Goal: Information Seeking & Learning: Learn about a topic

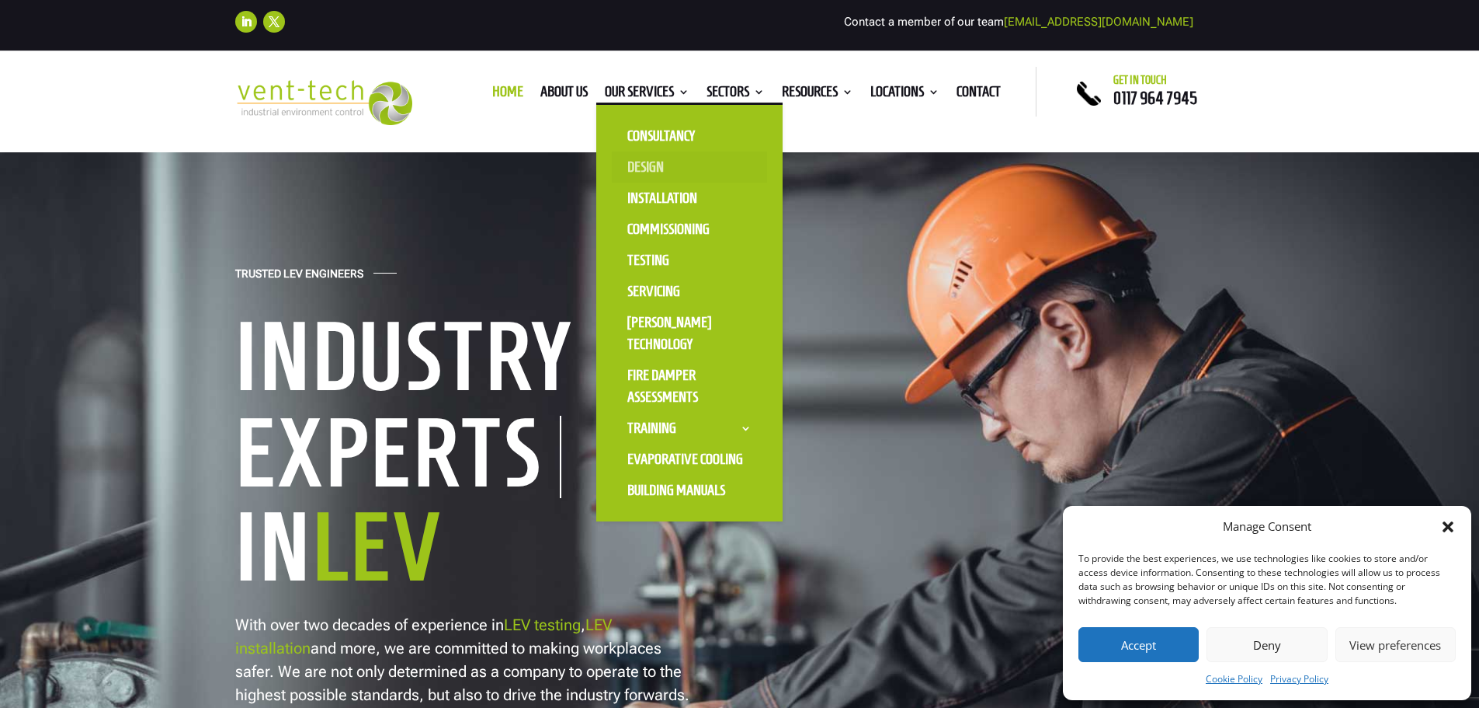
click at [632, 158] on link "Design" at bounding box center [689, 166] width 155 height 31
click at [648, 251] on link "Testing" at bounding box center [689, 260] width 155 height 31
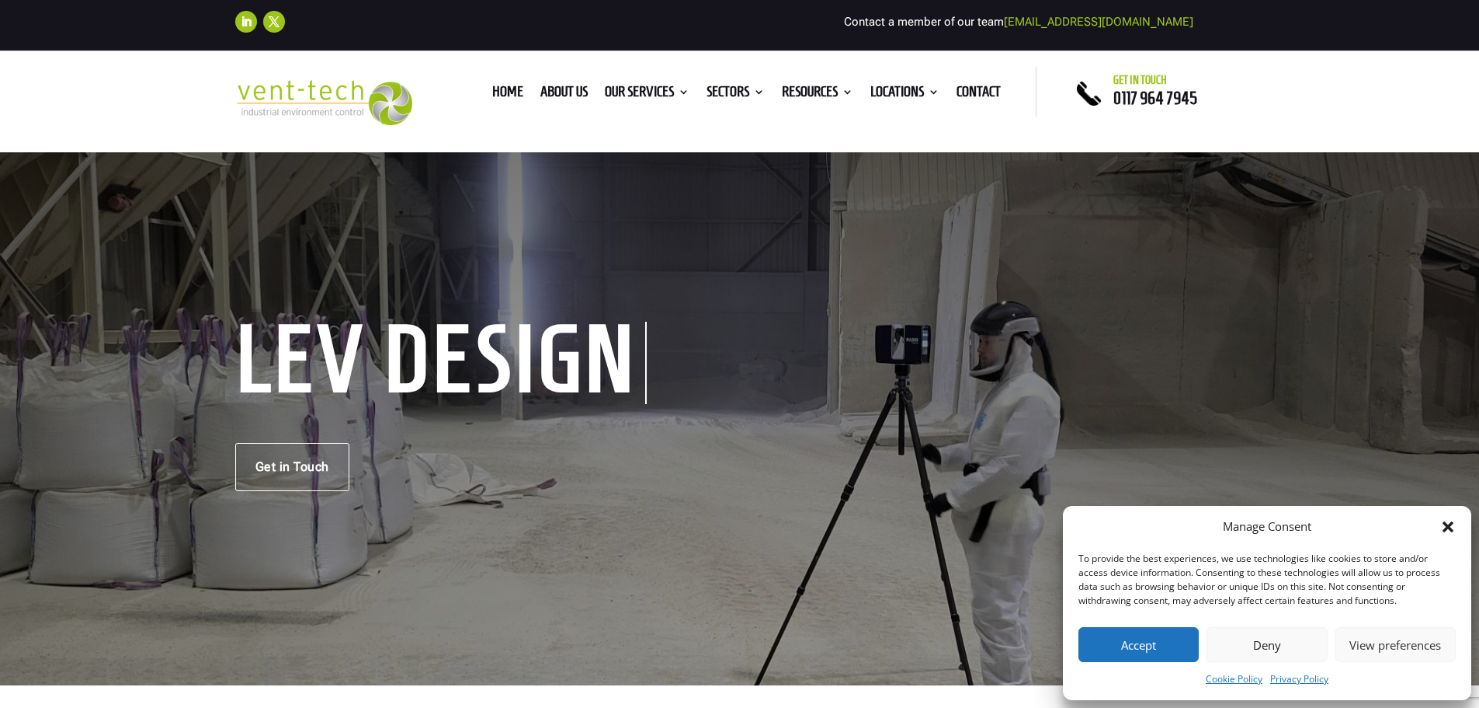
click at [1446, 524] on icon "Close dialog" at bounding box center [1448, 526] width 11 height 11
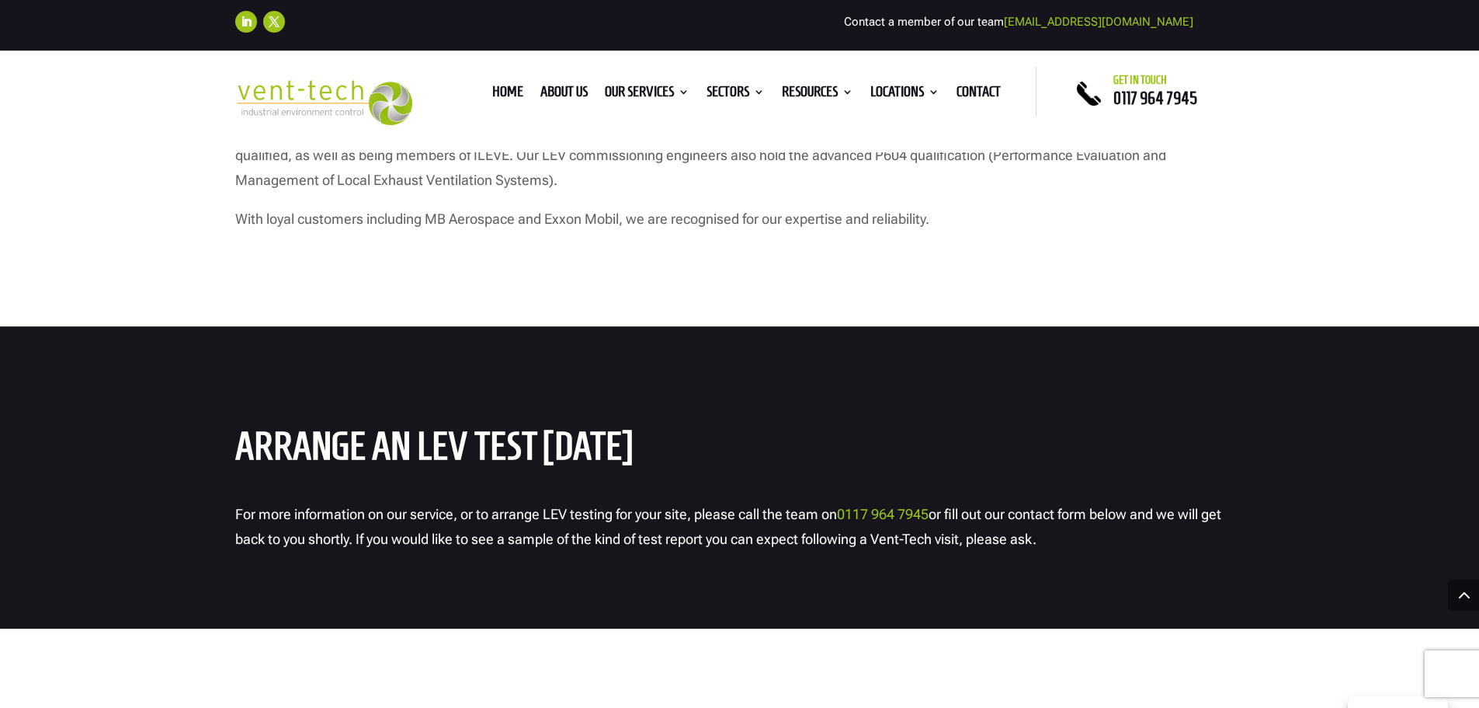
scroll to position [6446, 0]
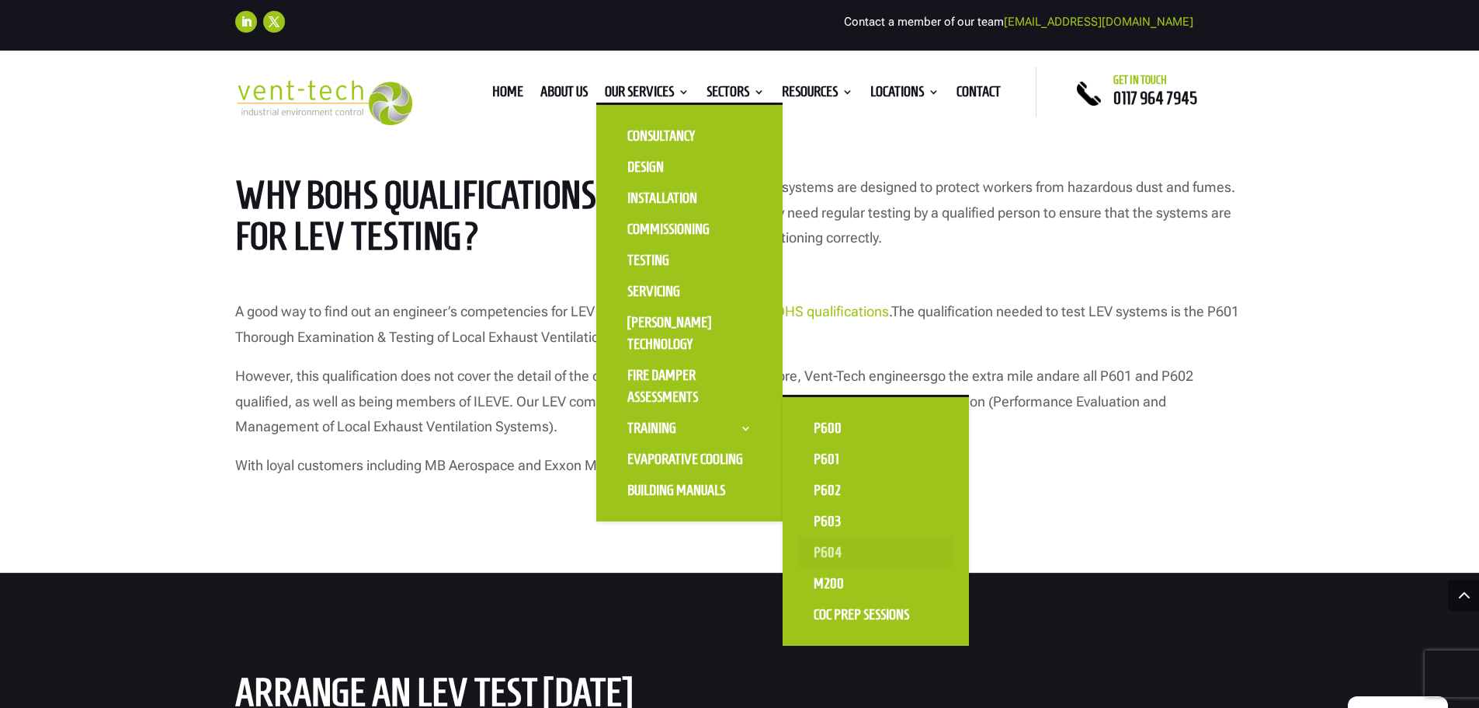
click at [829, 556] on link "P604" at bounding box center [875, 552] width 155 height 31
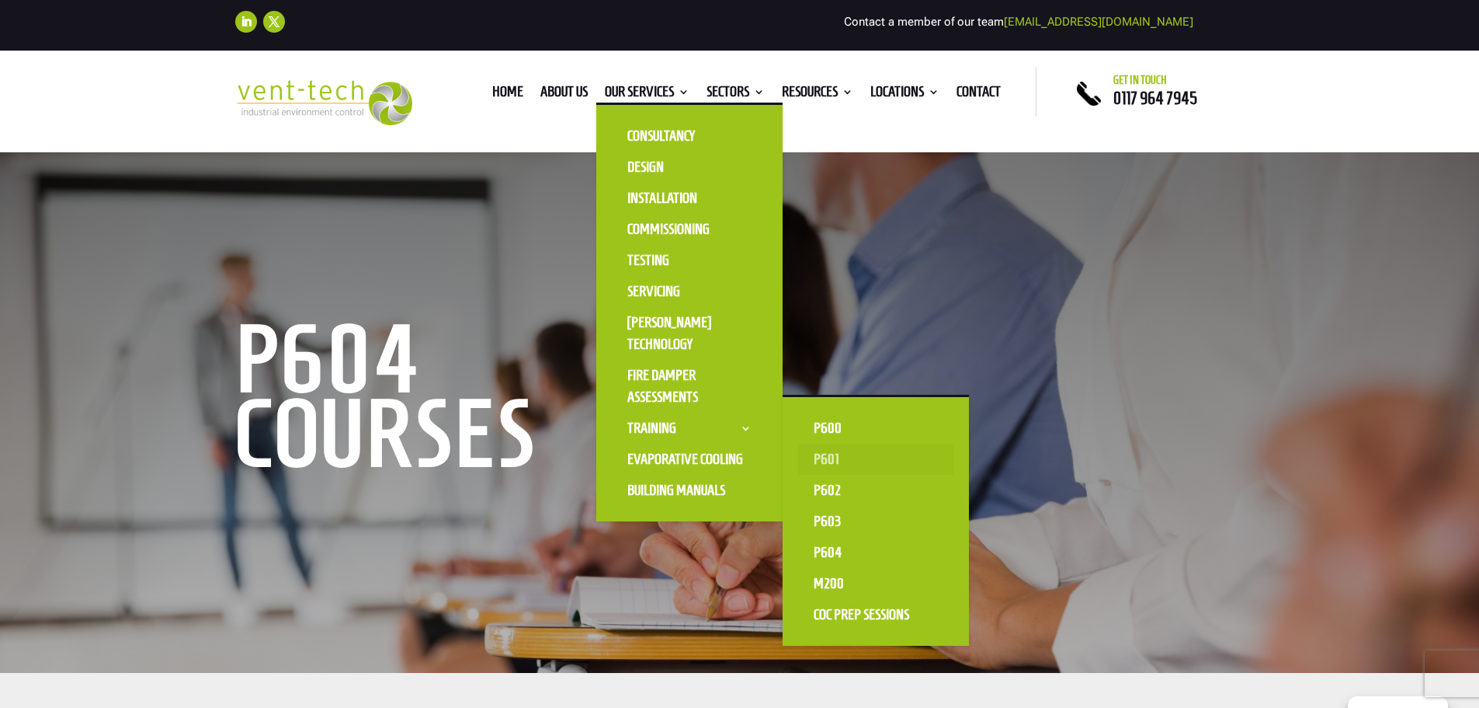
click at [819, 461] on link "P601" at bounding box center [875, 458] width 155 height 31
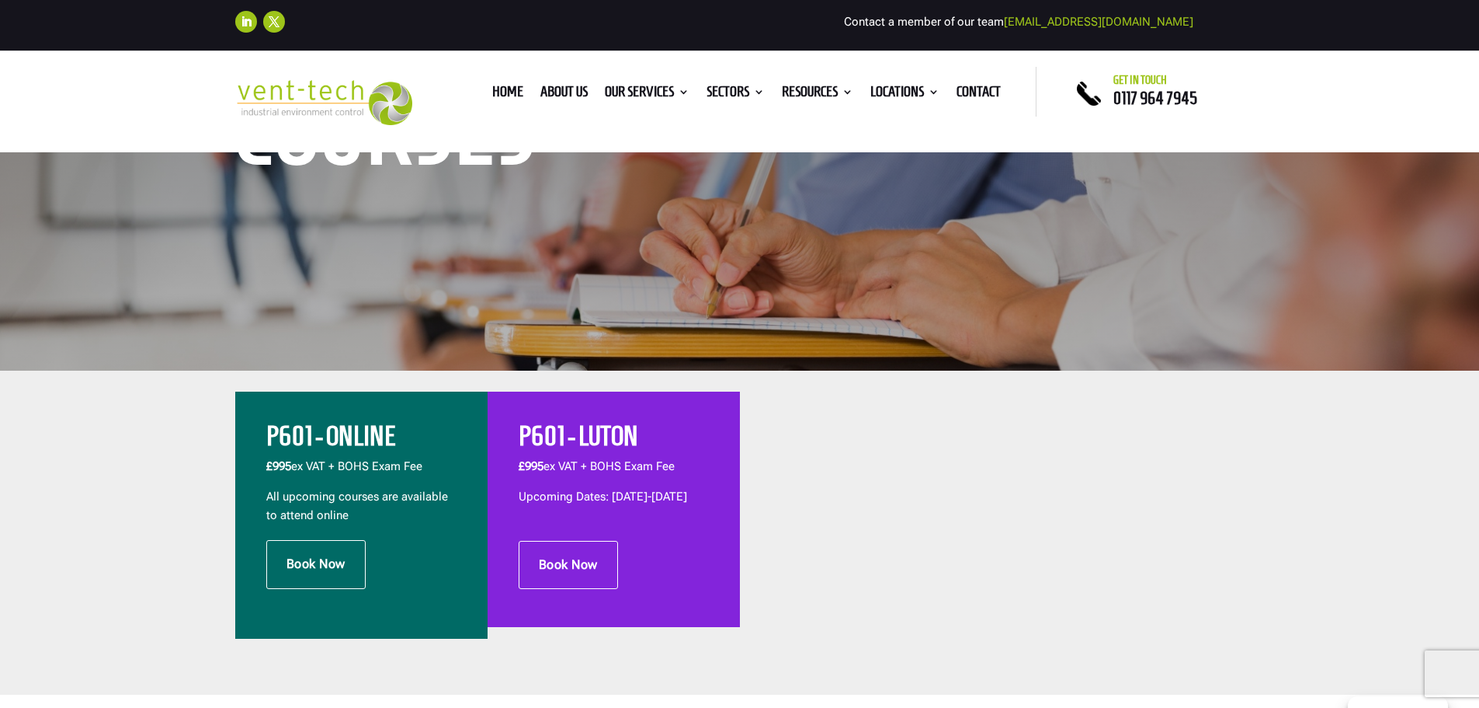
scroll to position [311, 0]
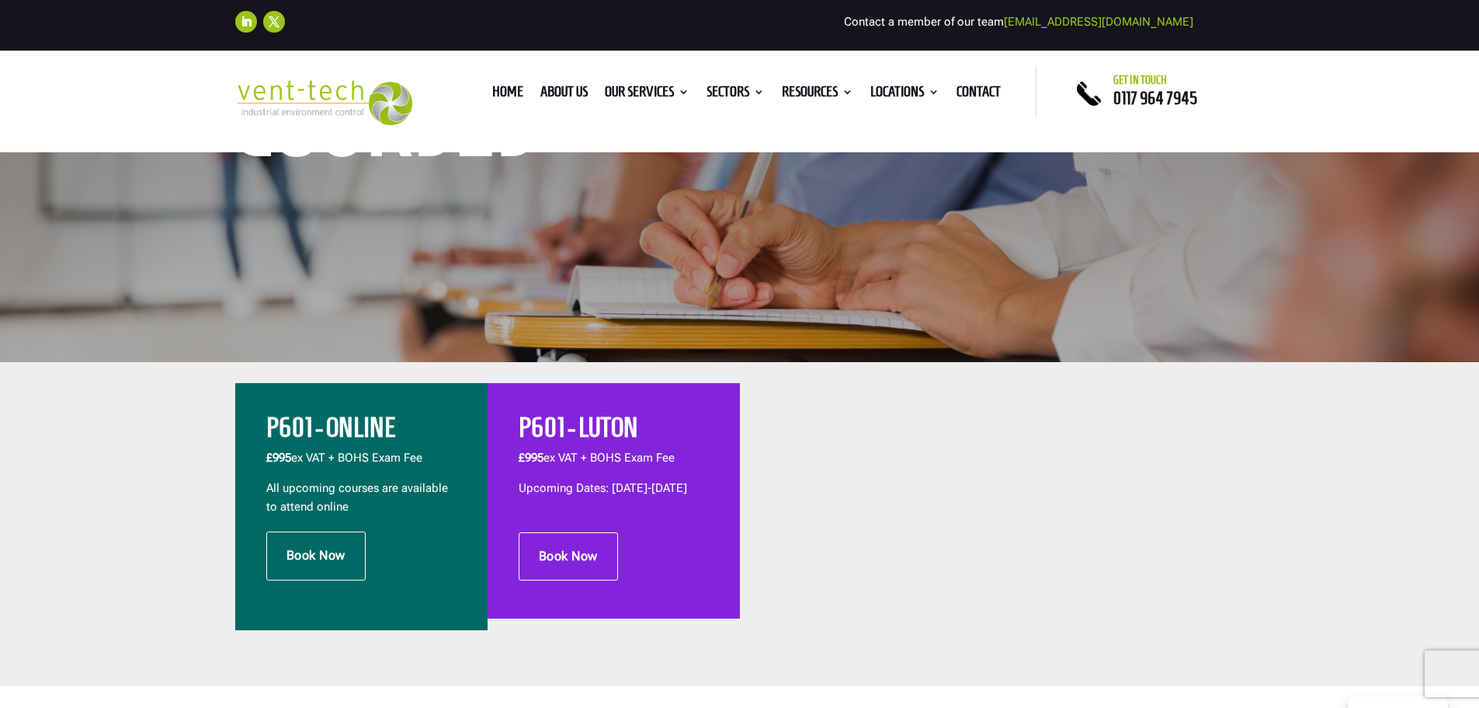
click at [598, 498] on p "Upcoming Dates: 18th-21st November 2025" at bounding box center [614, 488] width 190 height 19
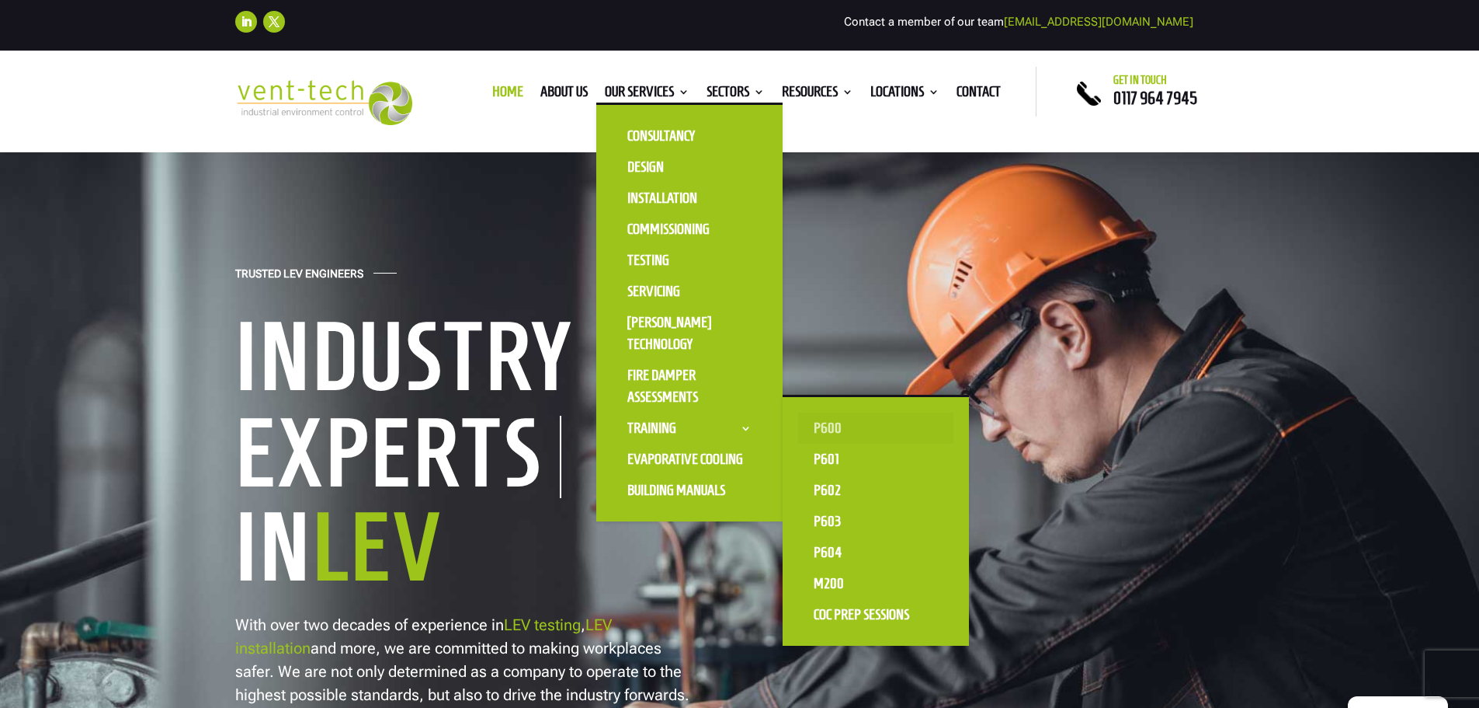
click at [809, 423] on link "P600" at bounding box center [875, 427] width 155 height 31
click at [827, 586] on link "M200" at bounding box center [875, 583] width 155 height 31
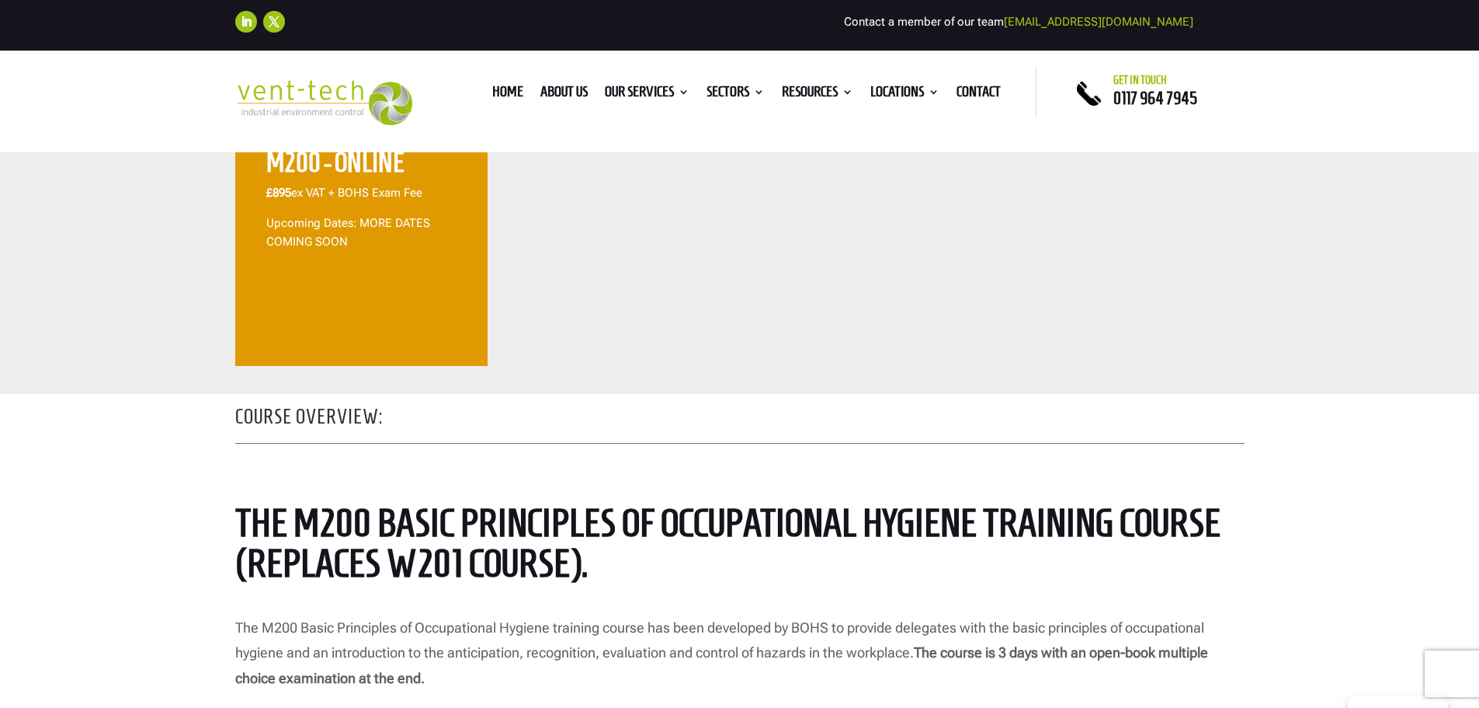
scroll to position [311, 0]
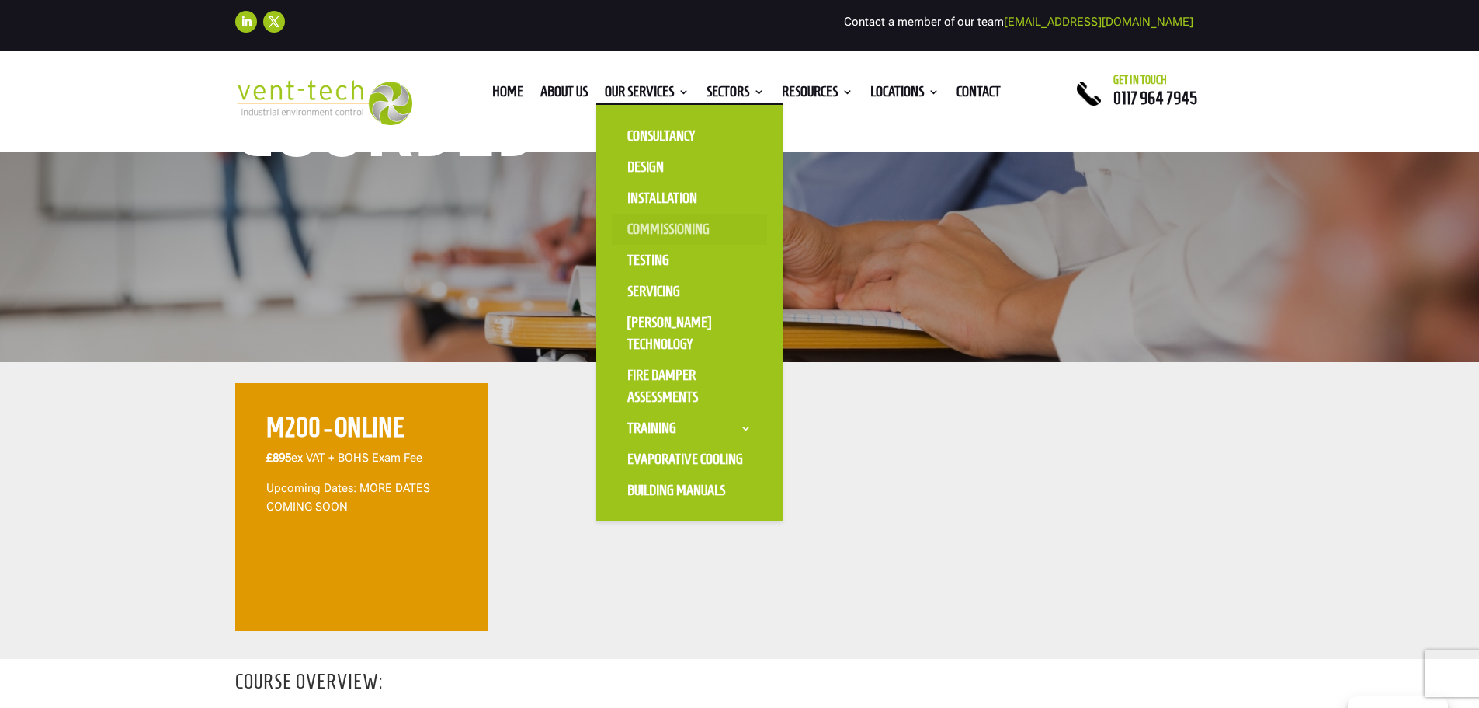
click at [652, 228] on link "Commissioning" at bounding box center [689, 229] width 155 height 31
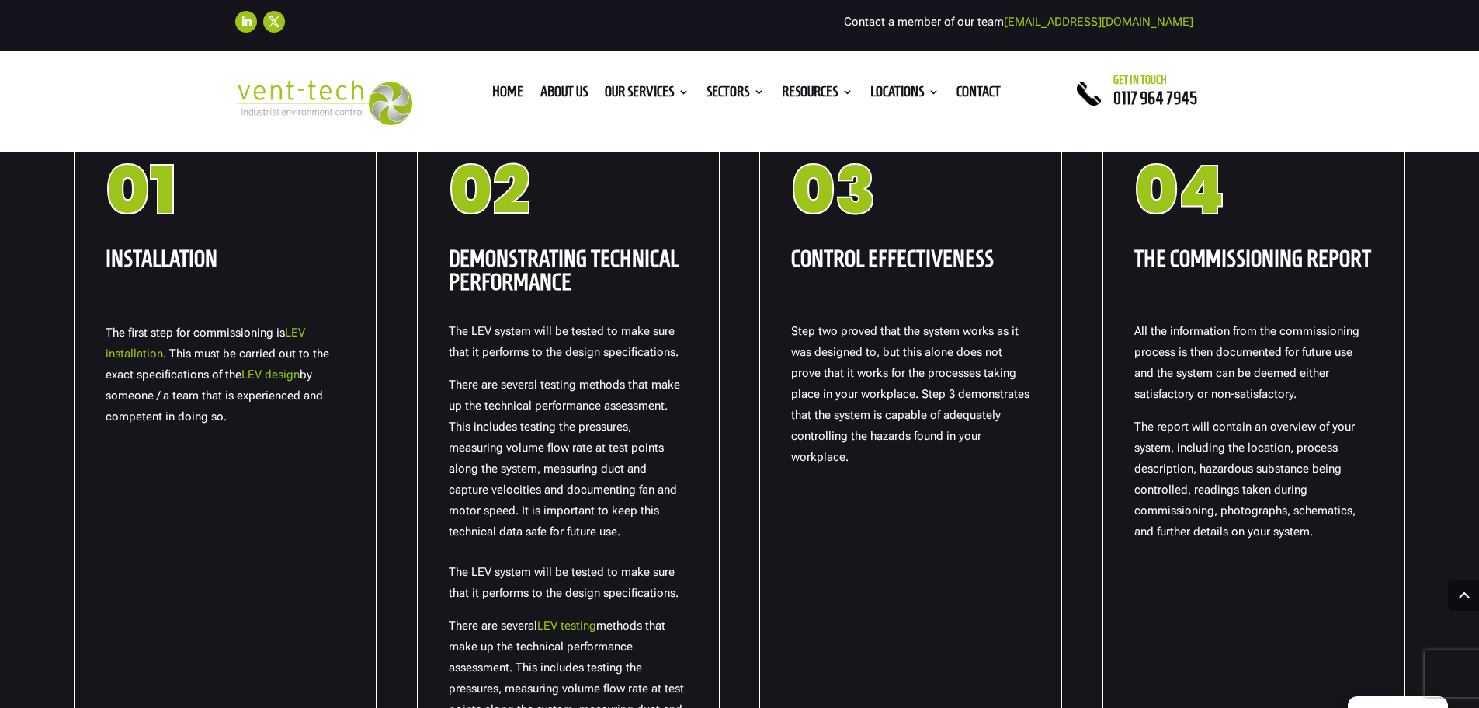
scroll to position [1553, 0]
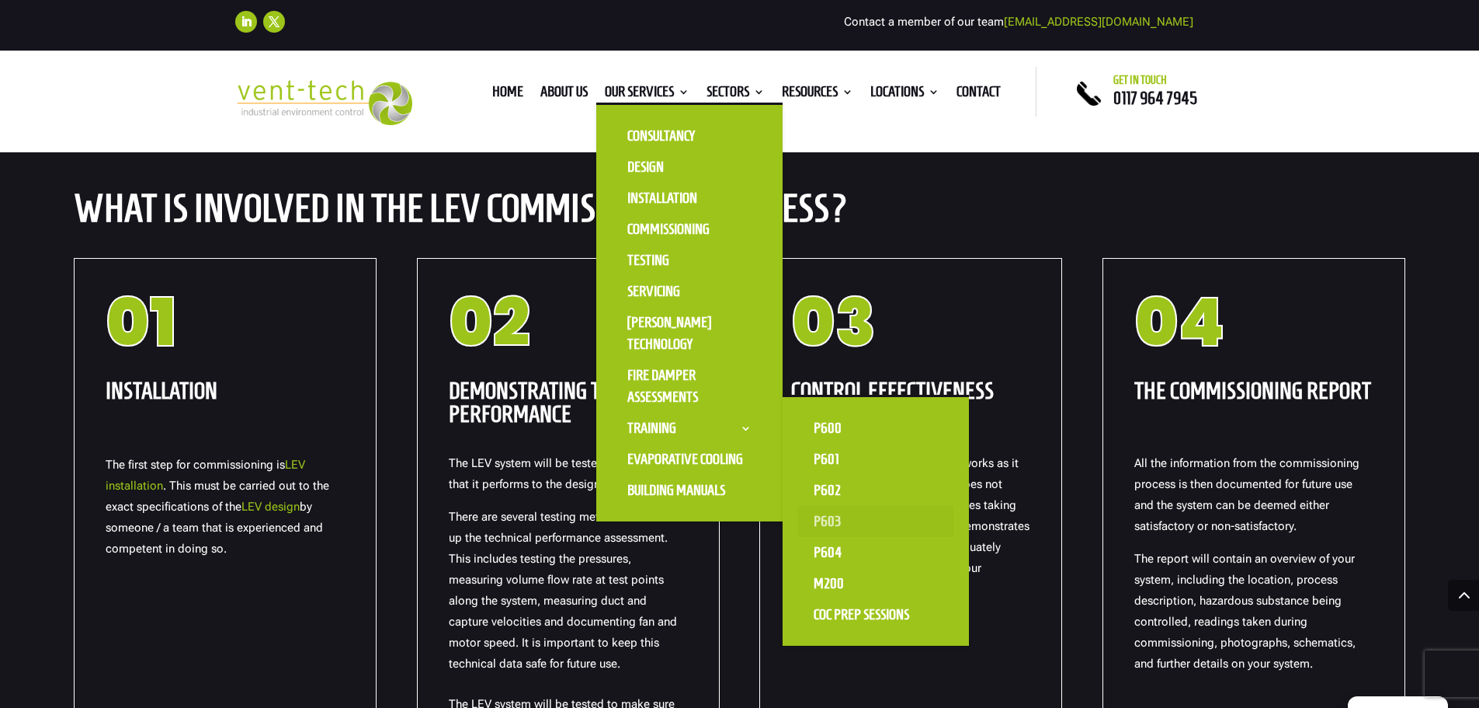
click at [821, 522] on link "P603" at bounding box center [875, 521] width 155 height 31
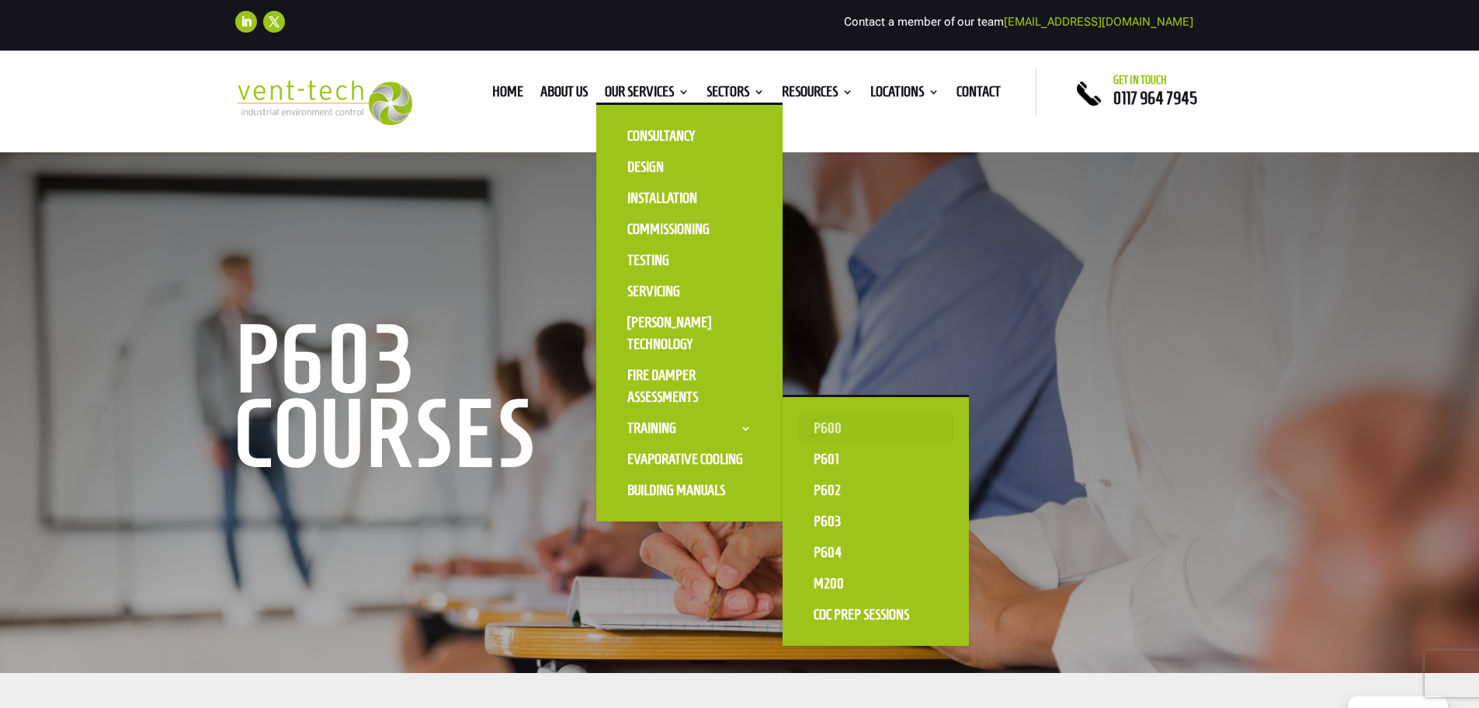
click at [824, 426] on link "P600" at bounding box center [875, 427] width 155 height 31
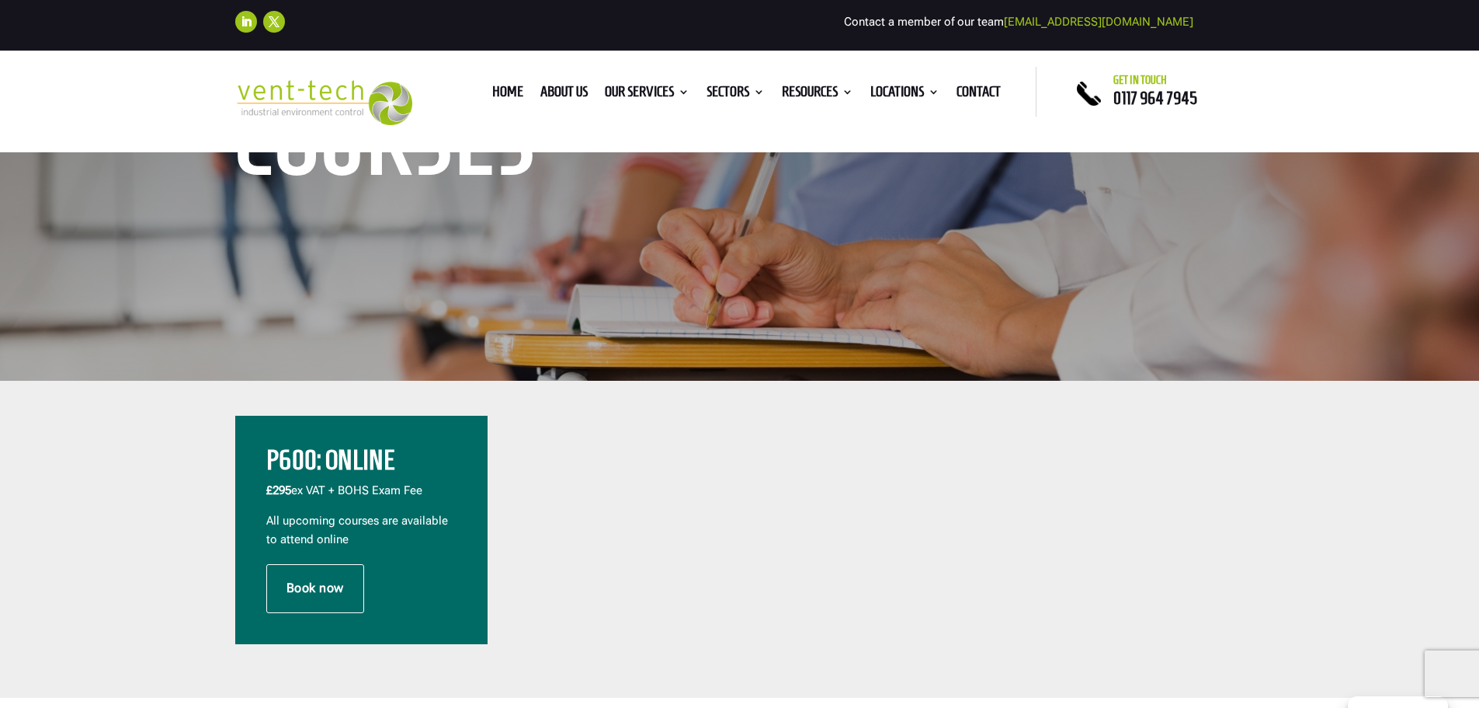
scroll to position [466, 0]
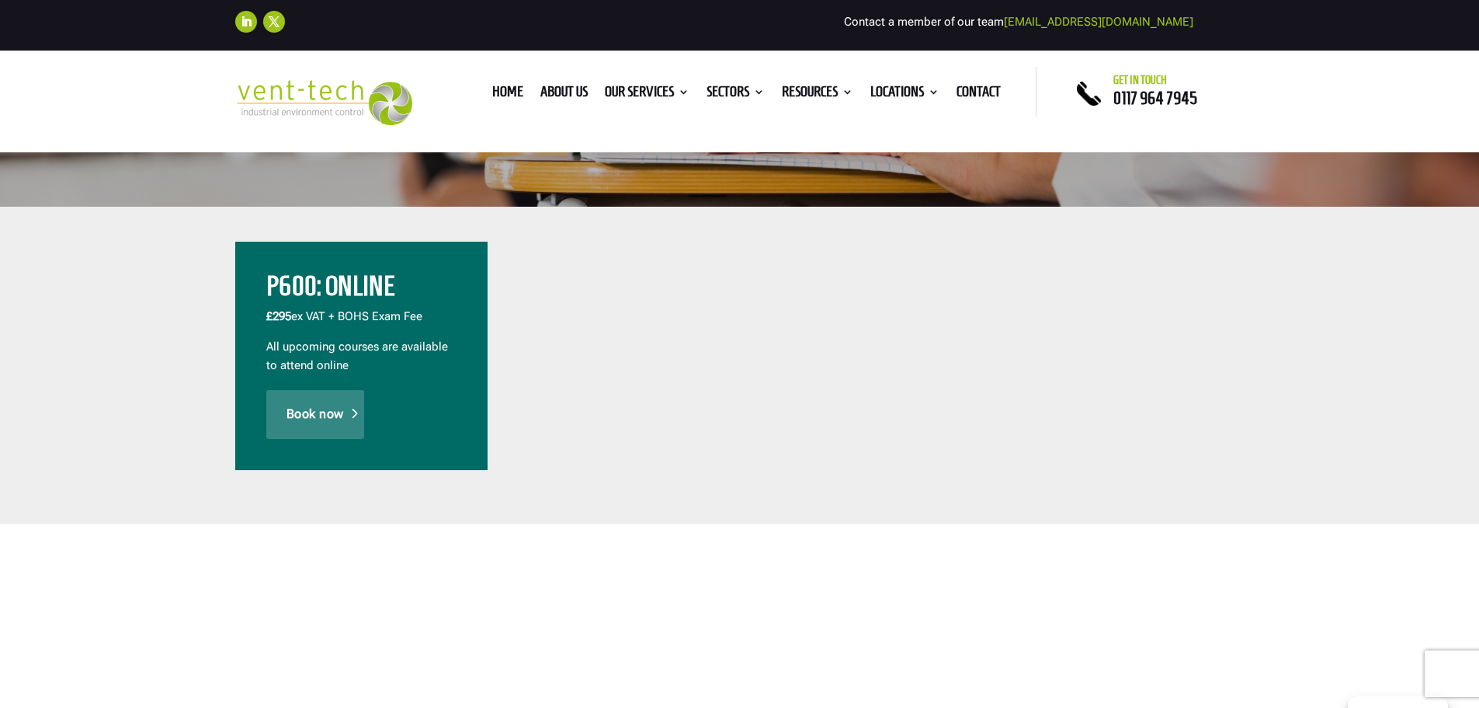
click at [337, 412] on link "Book now" at bounding box center [315, 414] width 98 height 48
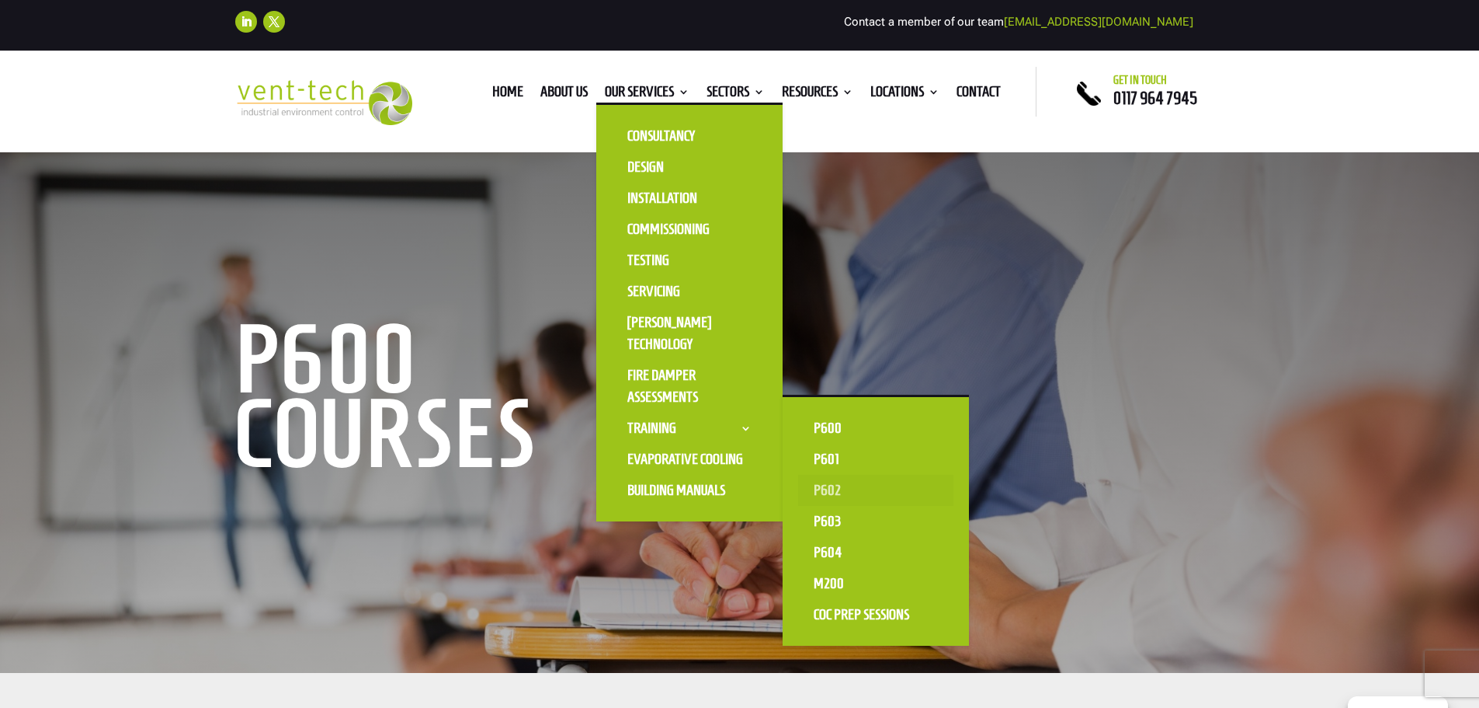
click at [833, 493] on link "P602" at bounding box center [875, 490] width 155 height 31
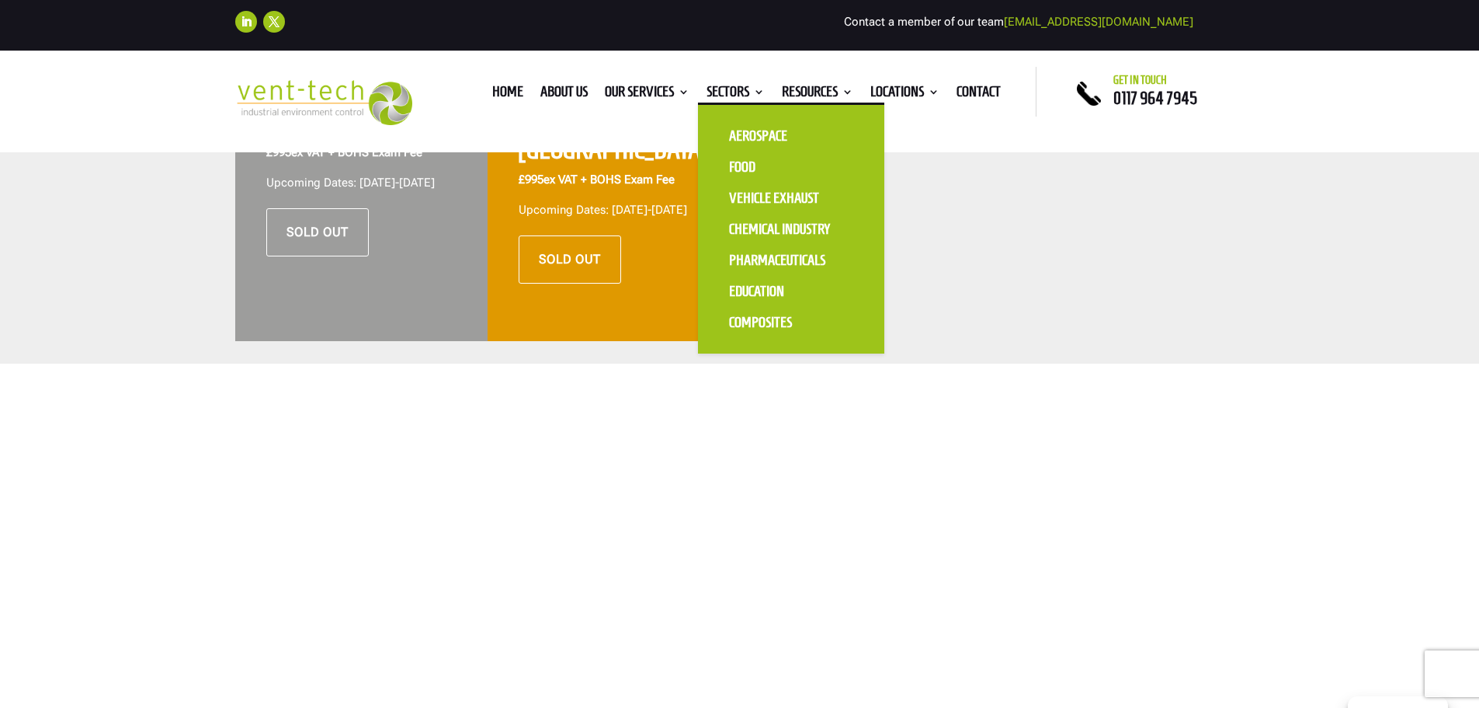
scroll to position [621, 0]
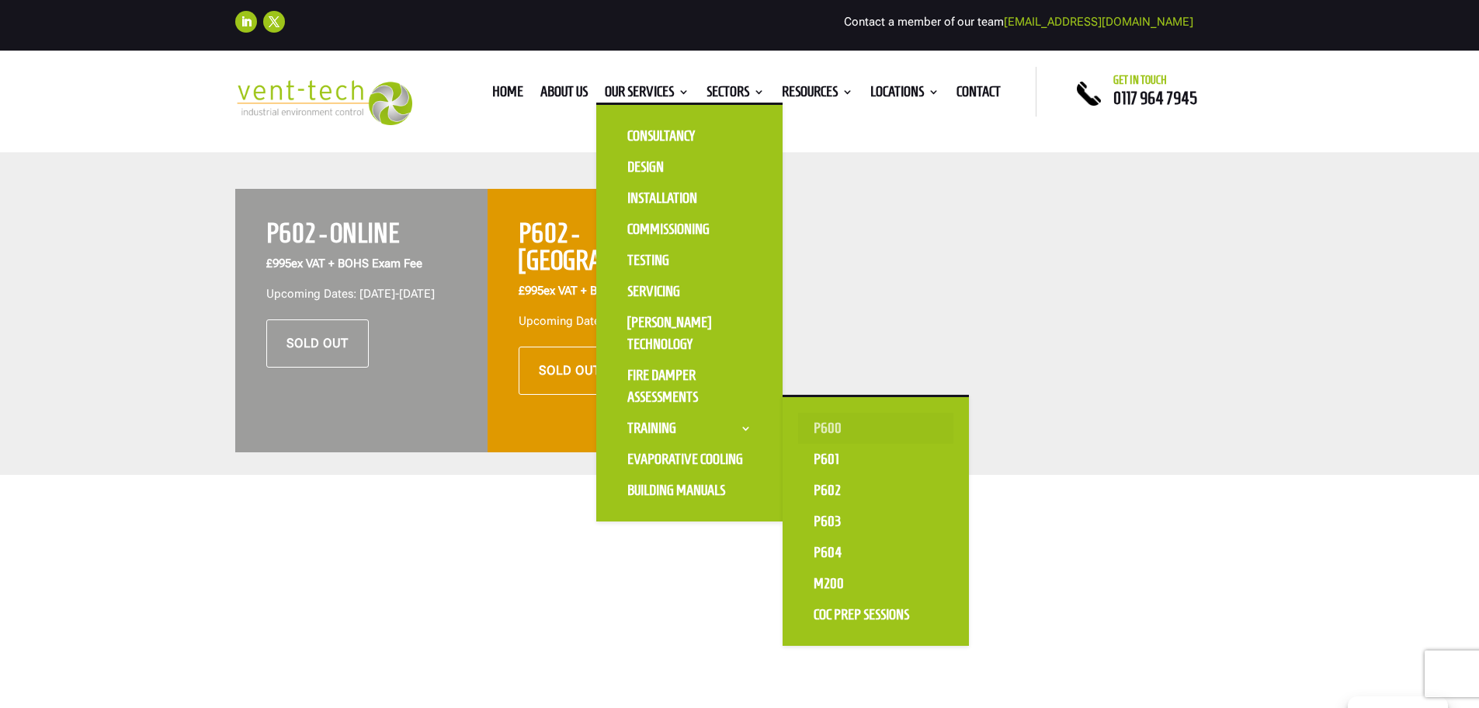
click at [833, 425] on link "P600" at bounding box center [875, 427] width 155 height 31
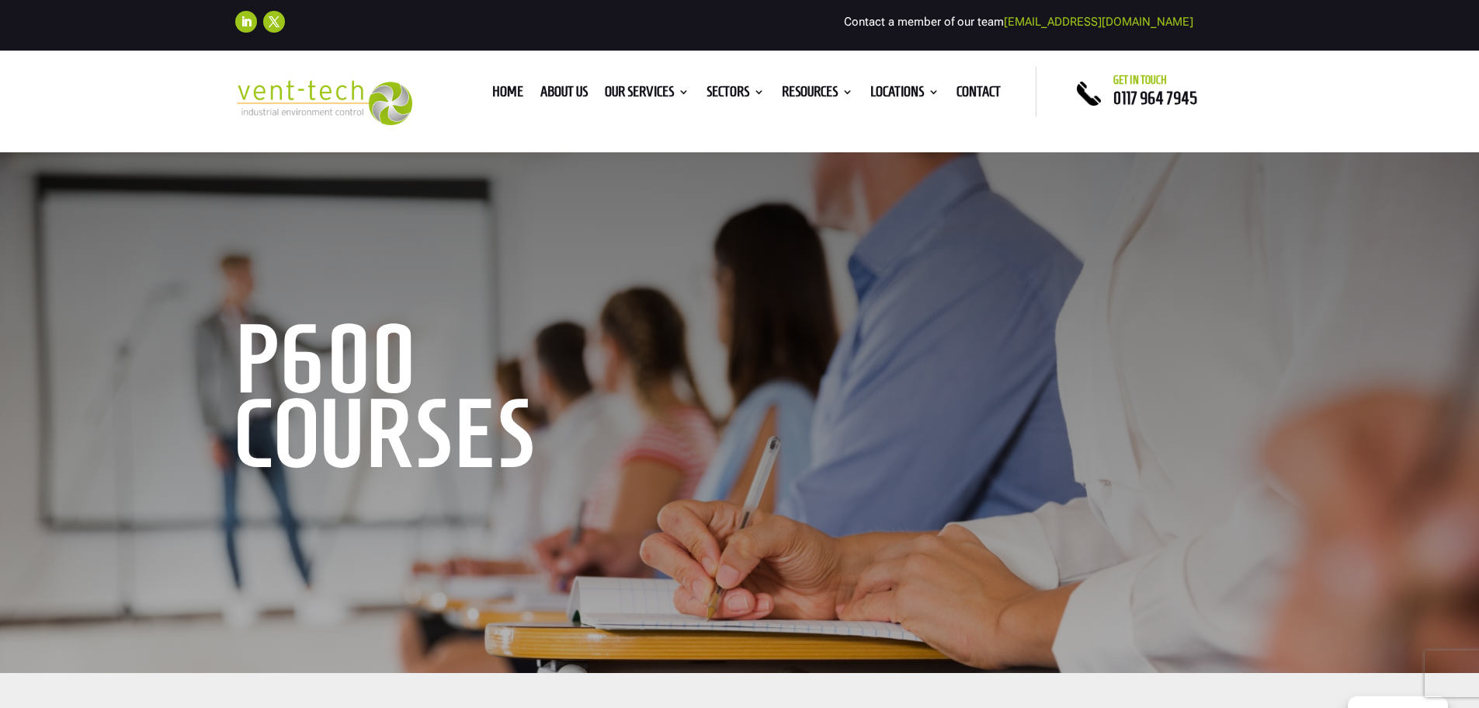
click at [1103, 26] on link "[EMAIL_ADDRESS][DOMAIN_NAME]" at bounding box center [1098, 22] width 189 height 14
drag, startPoint x: 1198, startPoint y: 20, endPoint x: 1055, endPoint y: 25, distance: 142.2
click at [1055, 25] on div "Follow Follow Contact a member of our team [EMAIL_ADDRESS][DOMAIN_NAME]" at bounding box center [740, 22] width 1010 height 34
copy div "[EMAIL_ADDRESS][DOMAIN_NAME]"
